Goal: Information Seeking & Learning: Learn about a topic

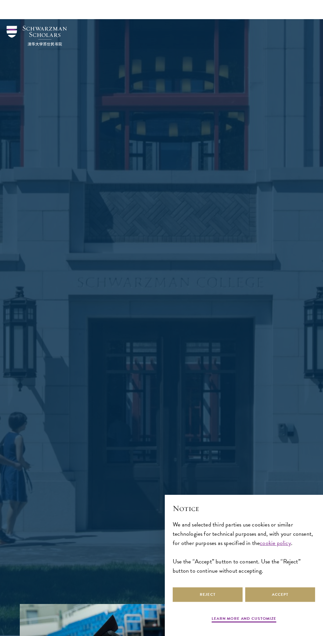
scroll to position [469, 0]
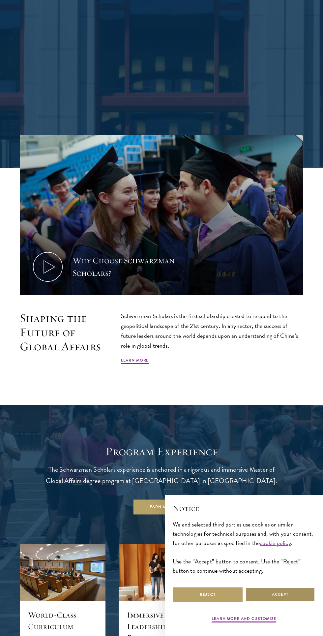
click at [287, 602] on button "Accept" at bounding box center [280, 594] width 70 height 15
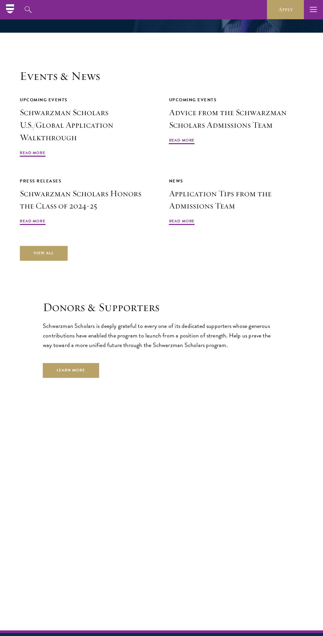
scroll to position [1891, 0]
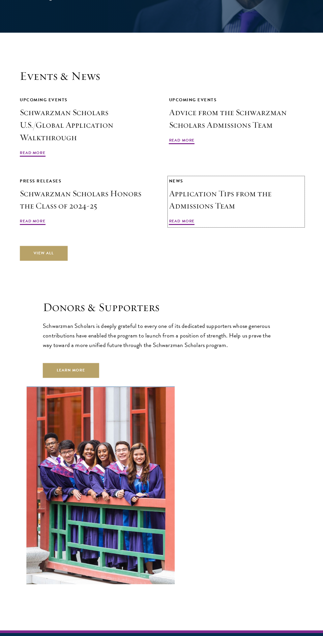
click at [182, 218] on span "Read More" at bounding box center [182, 222] width 26 height 8
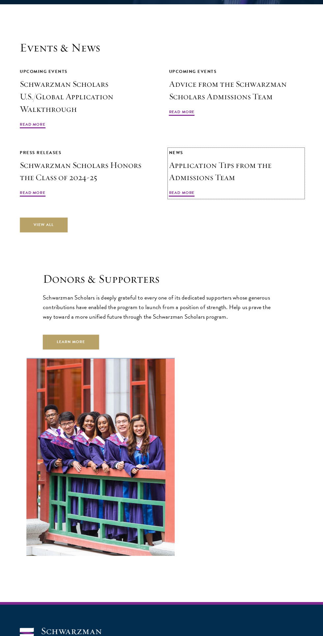
scroll to position [1941, 0]
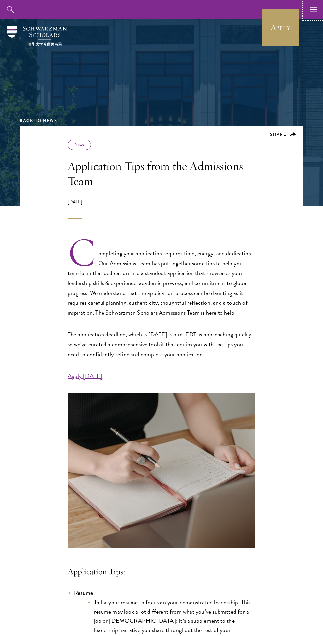
click at [314, 18] on icon "button" at bounding box center [313, 9] width 7 height 19
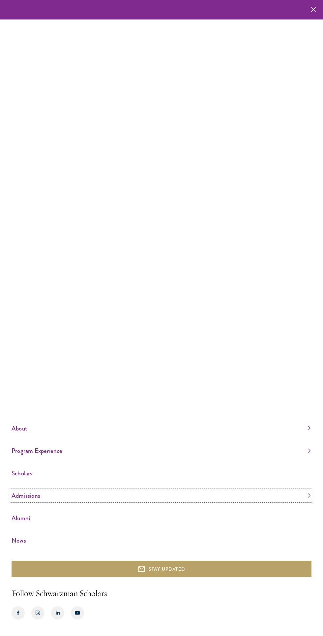
click at [35, 501] on link "Admissions" at bounding box center [161, 495] width 299 height 11
click at [303, 451] on link "Admissions" at bounding box center [161, 445] width 299 height 11
click at [304, 501] on link "Admissions" at bounding box center [161, 495] width 299 height 11
click at [25, 466] on link "Overview" at bounding box center [20, 463] width 17 height 7
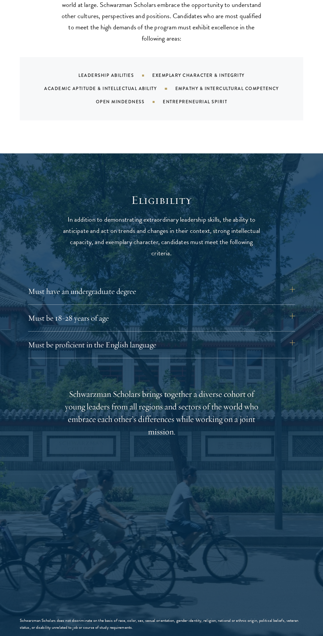
scroll to position [626, 0]
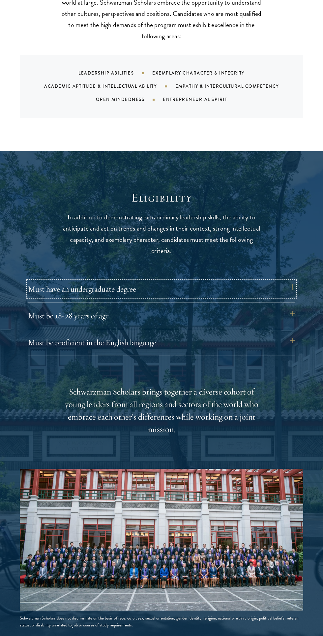
click at [295, 287] on button "Must have an undergraduate degree" at bounding box center [161, 289] width 267 height 16
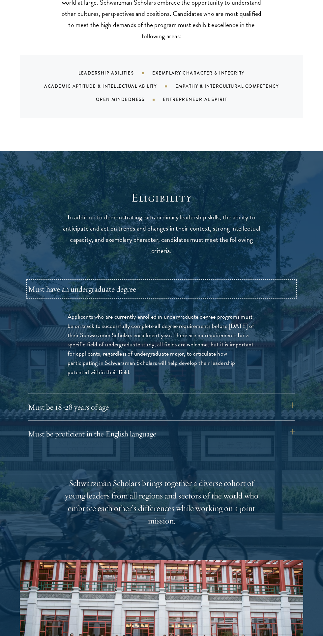
click at [295, 287] on button "Must have an undergraduate degree" at bounding box center [161, 289] width 267 height 16
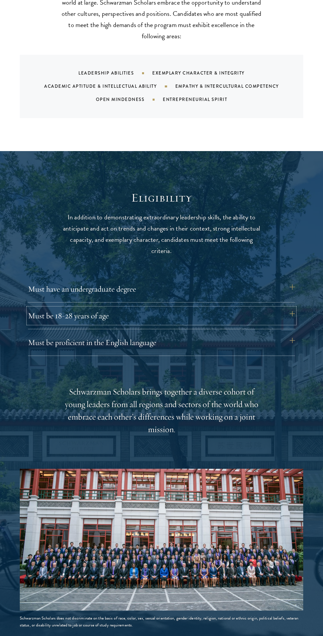
click at [293, 313] on button "Must be 18-28 years of age" at bounding box center [161, 316] width 267 height 16
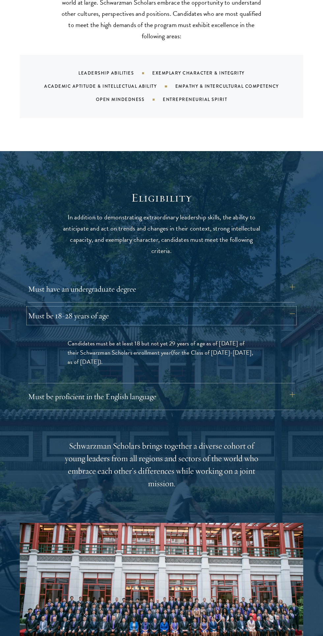
click at [290, 316] on button "Must be 18-28 years of age" at bounding box center [161, 316] width 267 height 16
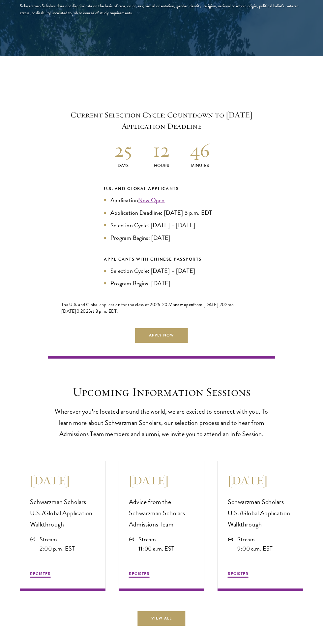
scroll to position [1245, 0]
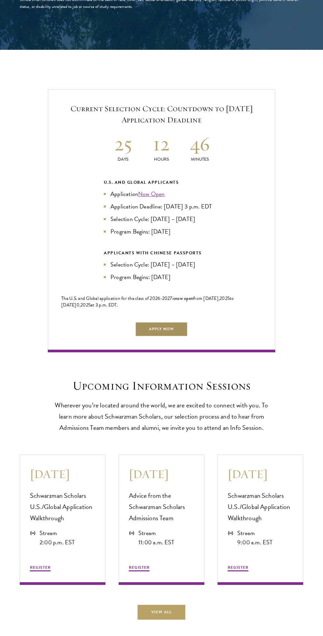
click at [162, 336] on link "Apply Now" at bounding box center [161, 329] width 53 height 15
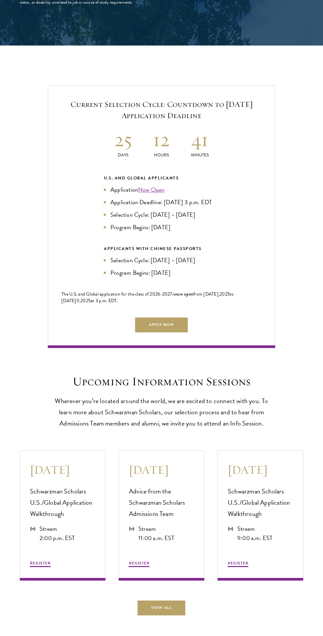
scroll to position [1295, 0]
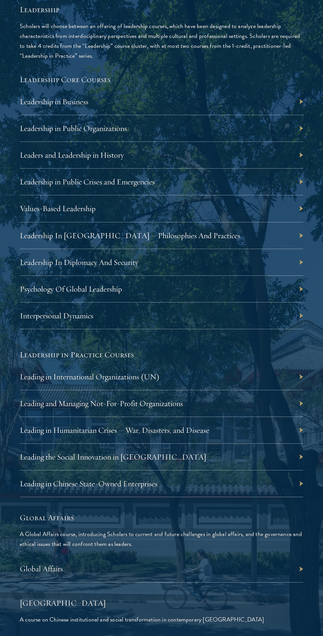
scroll to position [1210, 0]
click at [301, 102] on div "Leadership in Business" at bounding box center [162, 101] width 284 height 27
click at [295, 110] on div "Leadership in Business" at bounding box center [162, 101] width 284 height 27
click at [296, 101] on div "Leadership in Business" at bounding box center [162, 101] width 284 height 27
click at [284, 109] on div "Leadership in Business" at bounding box center [162, 101] width 284 height 27
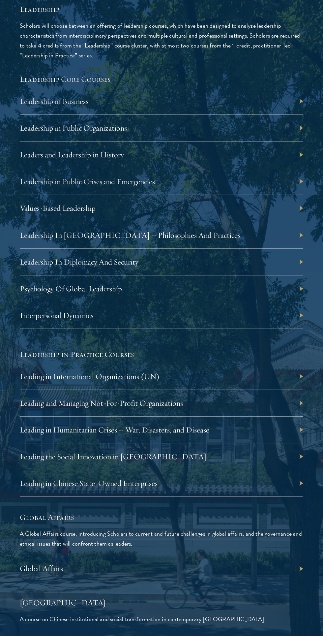
click at [301, 99] on div "Leadership in Business" at bounding box center [162, 101] width 284 height 27
click at [276, 105] on div "Leadership in Business" at bounding box center [162, 101] width 284 height 27
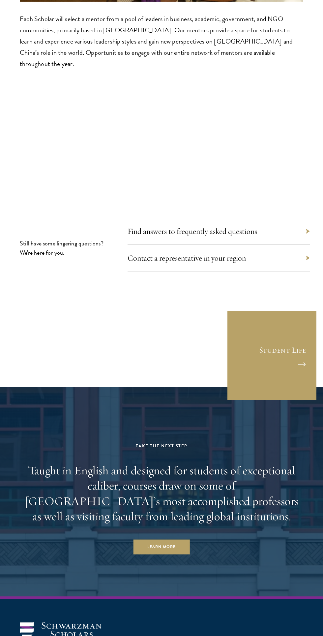
scroll to position [4671, 0]
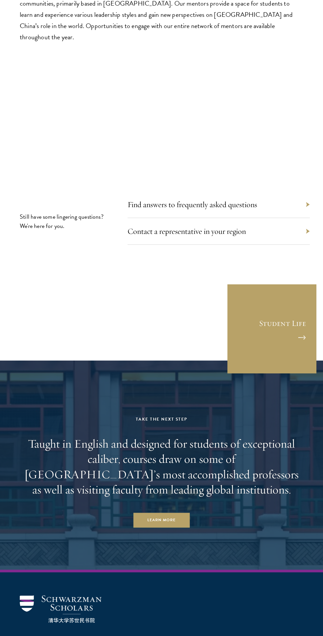
click at [301, 218] on div "Contact a representative in your region" at bounding box center [219, 231] width 182 height 27
click at [289, 228] on section "Still have some lingering questions? We're here for you. Find answers to freque…" at bounding box center [161, 259] width 323 height 123
click at [285, 218] on div "Contact a representative in your region" at bounding box center [219, 231] width 182 height 27
click at [311, 215] on section "Still have some lingering questions? We're here for you. Find answers to freque…" at bounding box center [161, 259] width 323 height 123
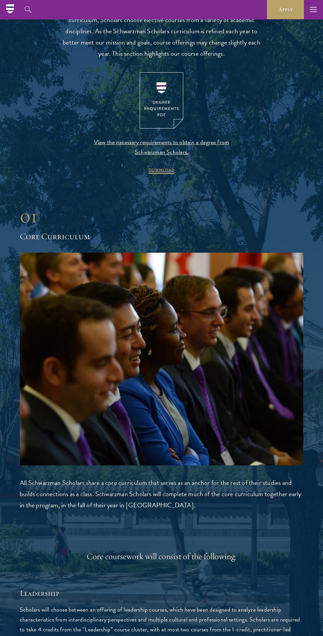
scroll to position [0, 0]
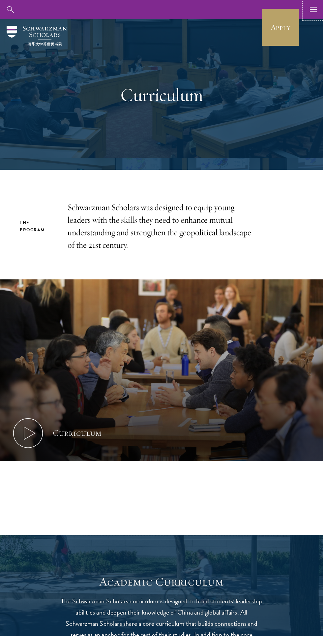
click at [313, 12] on use "button" at bounding box center [313, 9] width 7 height 5
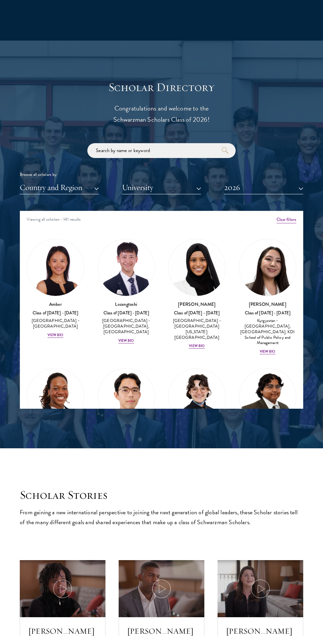
scroll to position [668, 0]
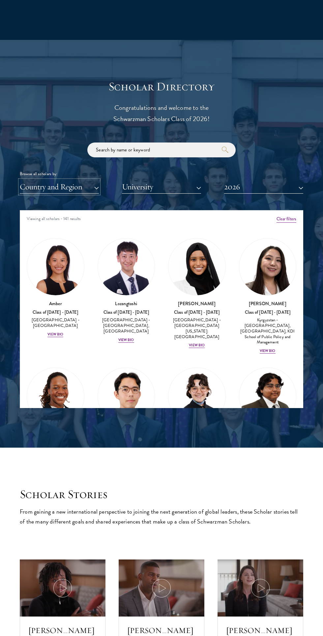
click at [66, 185] on button "Country and Region" at bounding box center [59, 187] width 79 height 14
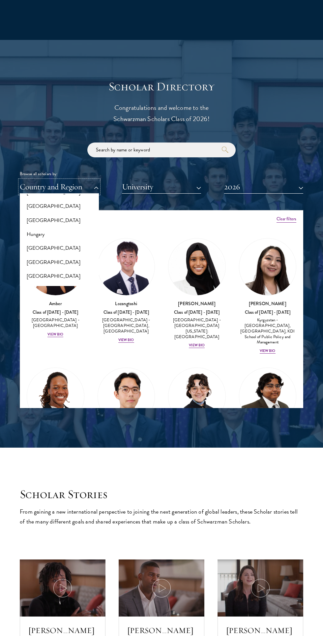
scroll to position [475, 0]
click at [32, 248] on button "[GEOGRAPHIC_DATA]" at bounding box center [59, 248] width 75 height 14
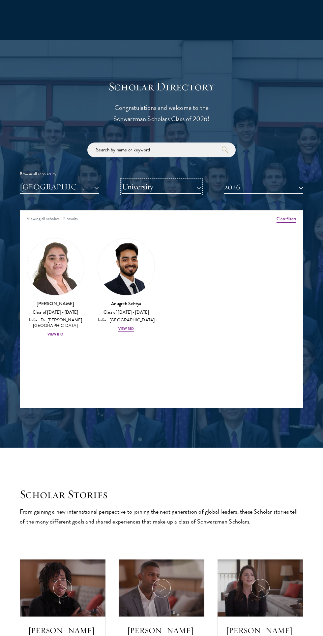
click at [146, 187] on button "University" at bounding box center [161, 187] width 79 height 14
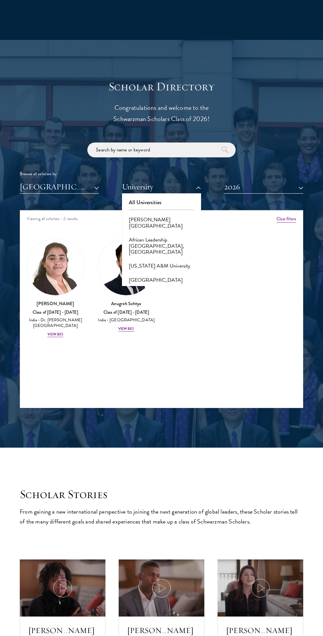
click at [13, 240] on div at bounding box center [161, 244] width 323 height 408
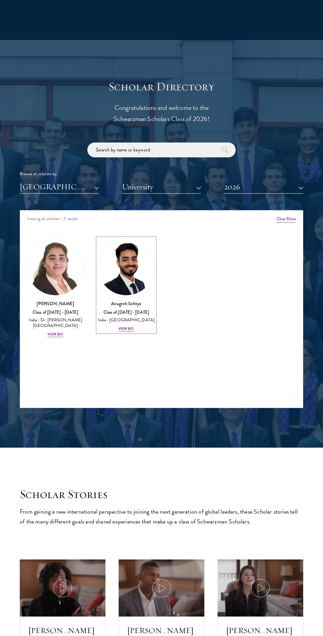
click at [129, 327] on div "View Bio" at bounding box center [126, 328] width 16 height 5
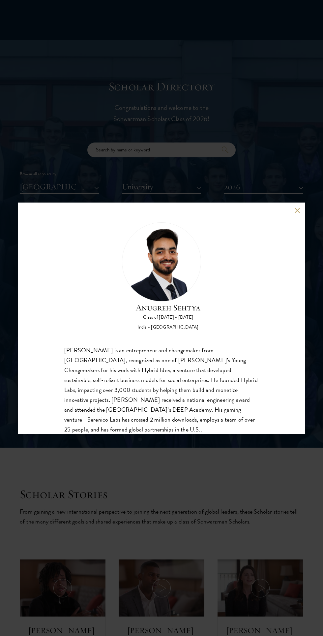
scroll to position [21, 0]
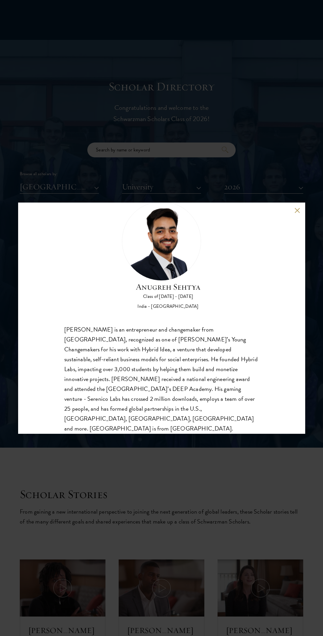
click at [9, 203] on div "[PERSON_NAME] Class of [DATE] - [DATE] [GEOGRAPHIC_DATA] - [GEOGRAPHIC_DATA] [P…" at bounding box center [161, 318] width 323 height 636
click at [9, 202] on div at bounding box center [161, 244] width 323 height 408
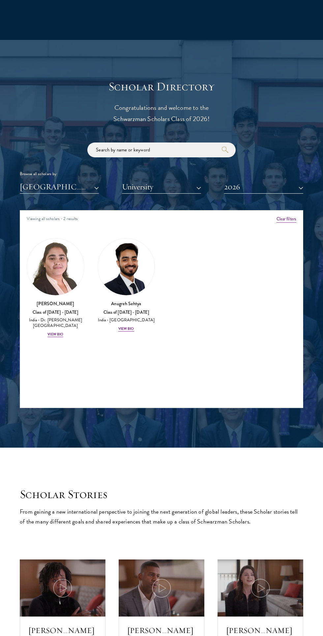
click at [28, 132] on div "Scholar Directory Congratulations and welcome to the Schwarzman Scholars Class …" at bounding box center [162, 243] width 284 height 329
click at [55, 323] on div "India - Dr. [PERSON_NAME][GEOGRAPHIC_DATA]" at bounding box center [56, 322] width 58 height 11
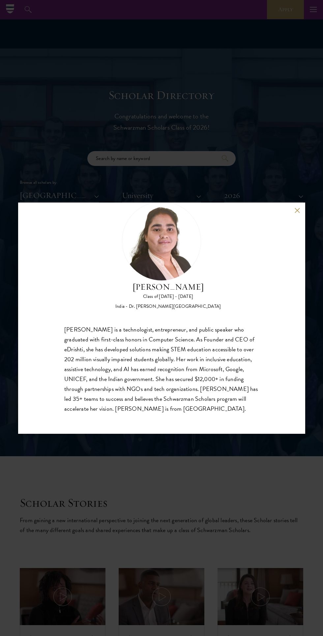
scroll to position [655, 0]
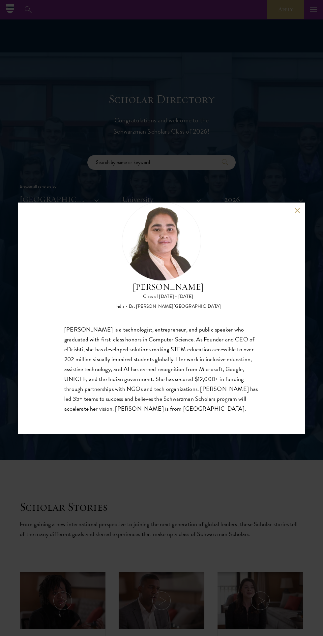
click at [13, 177] on div "[PERSON_NAME] Class of [DATE] - [DATE] [GEOGRAPHIC_DATA] - Dr. [PERSON_NAME][GE…" at bounding box center [161, 318] width 323 height 636
click at [16, 86] on div at bounding box center [161, 256] width 323 height 408
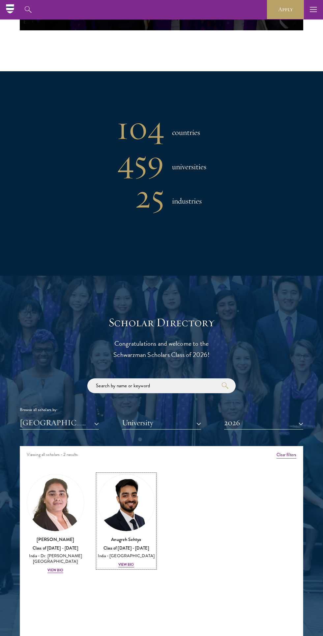
scroll to position [375, 0]
